Goal: Check status: Check status

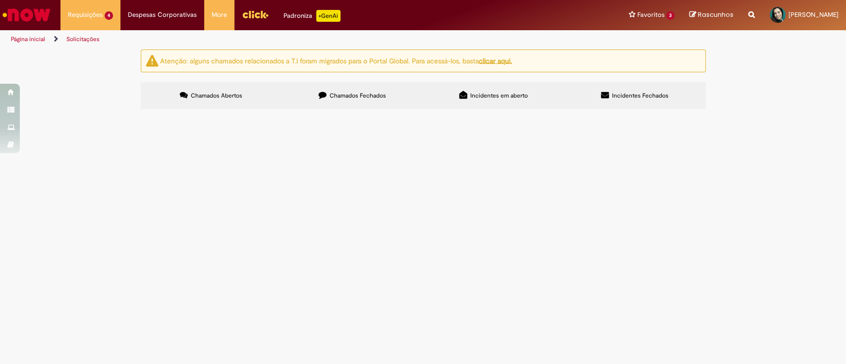
click at [0, 0] on span "R13440195" at bounding box center [0, 0] width 0 height 0
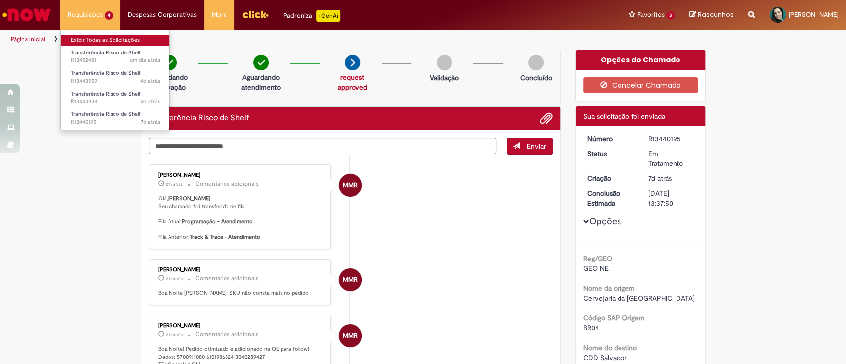
click at [99, 35] on link "Exibir Todas as Solicitações" at bounding box center [115, 40] width 109 height 11
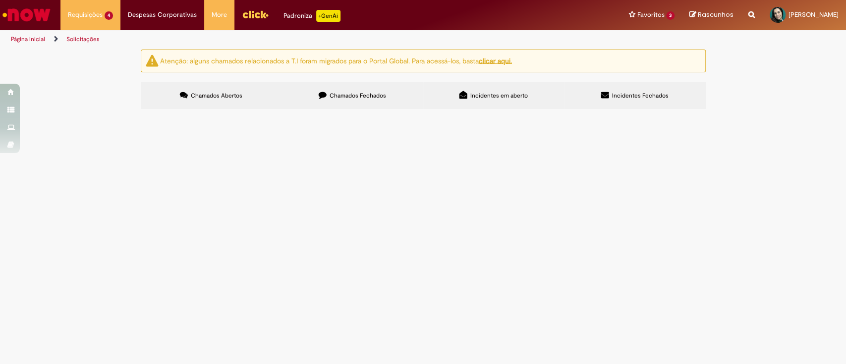
click at [0, 0] on span "R13443938" at bounding box center [0, 0] width 0 height 0
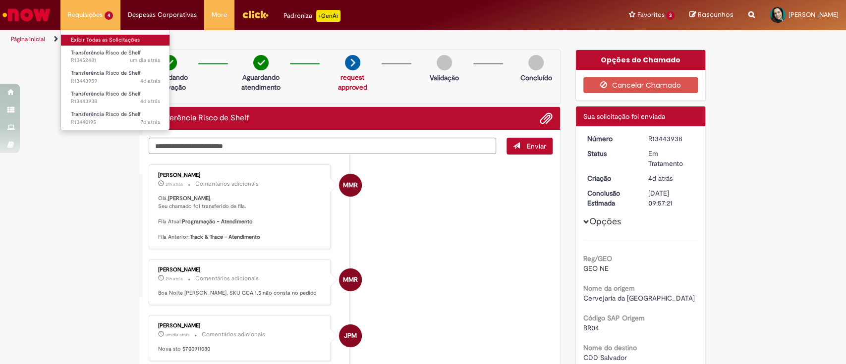
click at [110, 37] on link "Exibir Todas as Solicitações" at bounding box center [115, 40] width 109 height 11
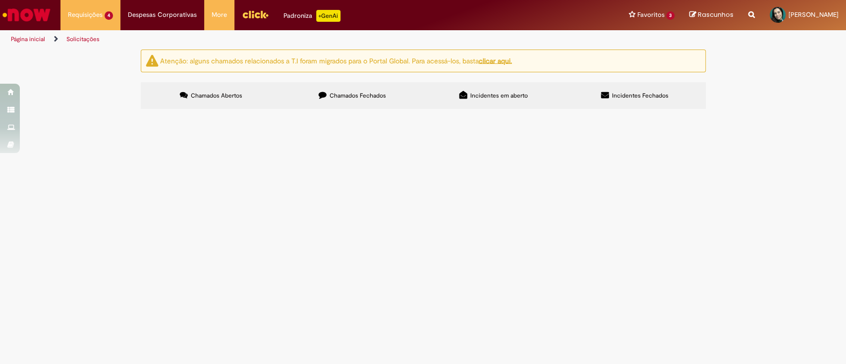
click at [0, 0] on span "R13452481" at bounding box center [0, 0] width 0 height 0
